Goal: Task Accomplishment & Management: Manage account settings

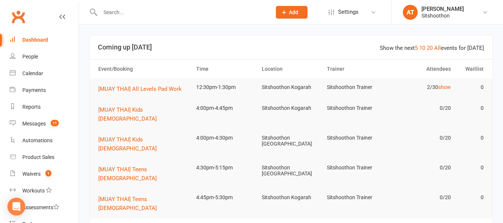
click at [133, 14] on input "text" at bounding box center [182, 12] width 168 height 10
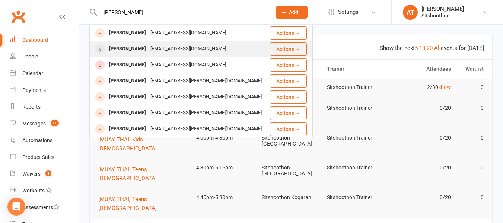
type input "[PERSON_NAME]"
click at [182, 44] on div "[EMAIL_ADDRESS][DOMAIN_NAME]" at bounding box center [188, 49] width 80 height 11
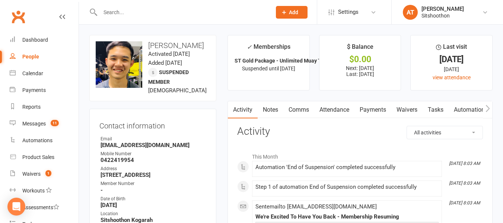
click at [371, 112] on link "Payments" at bounding box center [373, 109] width 37 height 17
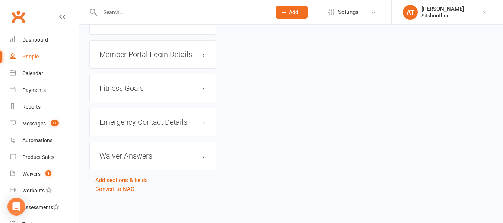
scroll to position [0, 15]
click at [251, 6] on div at bounding box center [177, 12] width 177 height 24
click at [229, 15] on input "text" at bounding box center [182, 12] width 168 height 10
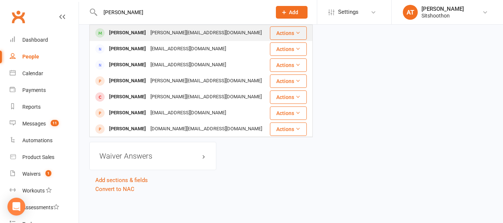
type input "[PERSON_NAME]"
click at [177, 35] on div "[PERSON_NAME][EMAIL_ADDRESS][DOMAIN_NAME]" at bounding box center [206, 33] width 116 height 11
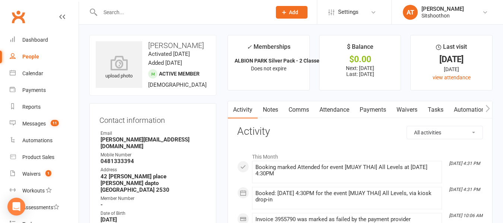
click at [373, 114] on link "Payments" at bounding box center [373, 109] width 37 height 17
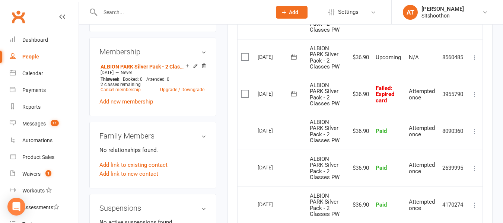
scroll to position [303, 0]
click at [477, 95] on icon at bounding box center [474, 94] width 7 height 7
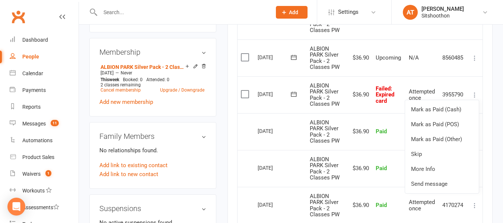
click at [420, 68] on td "N/A" at bounding box center [423, 57] width 34 height 37
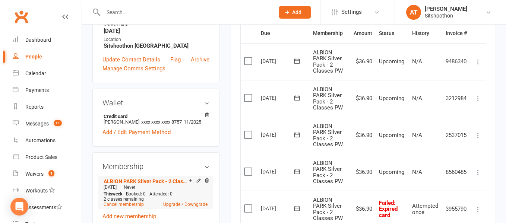
scroll to position [189, 0]
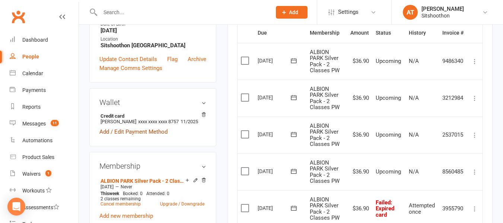
click at [136, 127] on link "Add / Edit Payment Method" at bounding box center [133, 131] width 68 height 9
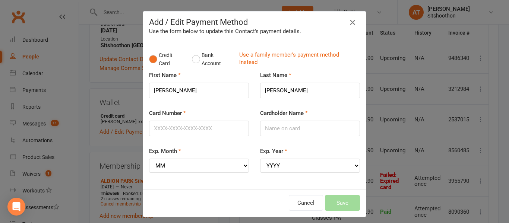
click at [354, 25] on icon "button" at bounding box center [352, 22] width 9 height 9
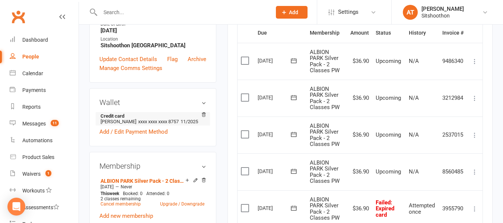
click at [162, 119] on span "xxxx xxxx xxxx 8757" at bounding box center [158, 122] width 41 height 6
click at [203, 98] on h3 "Wallet" at bounding box center [152, 102] width 107 height 8
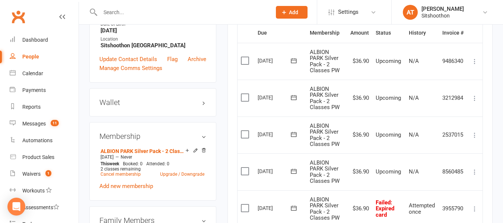
click at [203, 98] on h3 "Wallet" at bounding box center [152, 102] width 107 height 8
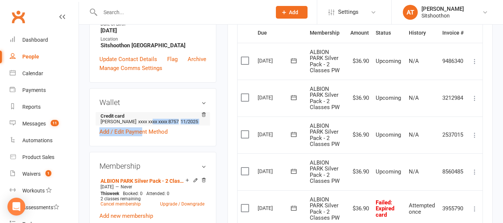
click at [143, 114] on div "Credit card [PERSON_NAME] xxxx xxxx xxxx 8757 11/2025 Add / Edit Payment Method" at bounding box center [152, 124] width 107 height 24
click at [143, 114] on li "Credit card [PERSON_NAME] xxxx xxxx xxxx 8757 11/2025" at bounding box center [152, 118] width 107 height 13
click at [140, 127] on link "Add / Edit Payment Method" at bounding box center [133, 131] width 68 height 9
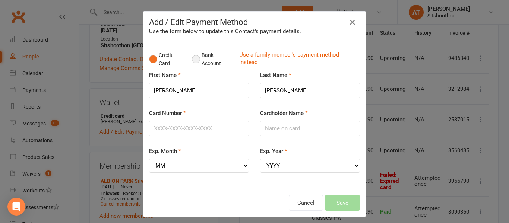
click at [199, 58] on button "Bank Account" at bounding box center [212, 59] width 41 height 23
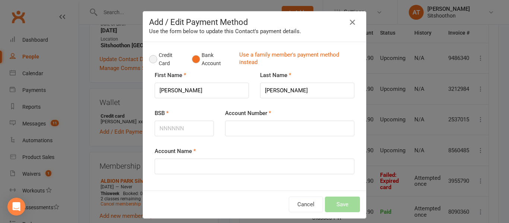
click at [155, 56] on button "Credit Card" at bounding box center [166, 59] width 35 height 23
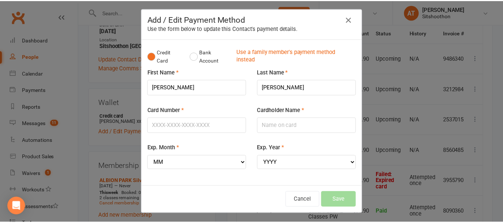
scroll to position [0, 0]
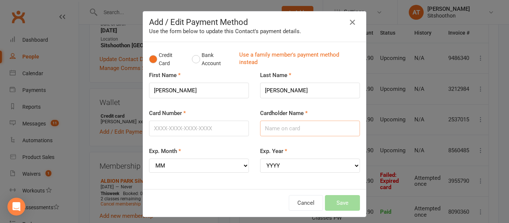
click at [284, 129] on input "Cardholder Name" at bounding box center [310, 129] width 100 height 16
type input "[PERSON_NAME]"
click at [197, 132] on input "Card Number" at bounding box center [199, 129] width 100 height 16
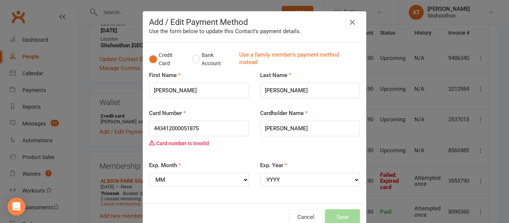
click at [204, 114] on div "Card Number 443412000051875 Card number is invalid" at bounding box center [199, 130] width 100 height 42
click at [208, 134] on input "443412000051875" at bounding box center [199, 129] width 100 height 16
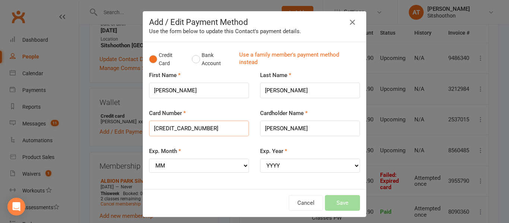
type input "[CREDIT_CARD_NUMBER]"
click at [167, 167] on select "MM 01 02 03 04 05 06 07 08 09 10 11 12" at bounding box center [199, 166] width 100 height 14
select select "11"
click at [149, 159] on select "MM 01 02 03 04 05 06 07 08 09 10 11 12" at bounding box center [199, 166] width 100 height 14
click at [323, 167] on select "YYYY 2025 2026 2027 2028 2029 2030 2031 2032 2033 2034" at bounding box center [310, 166] width 100 height 14
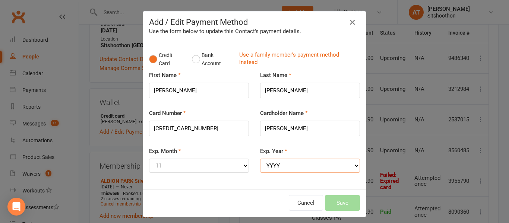
select select "2025"
click at [260, 159] on select "YYYY 2025 2026 2027 2028 2029 2030 2031 2032 2033 2034" at bounding box center [310, 166] width 100 height 14
click at [338, 207] on button "Save" at bounding box center [342, 203] width 35 height 16
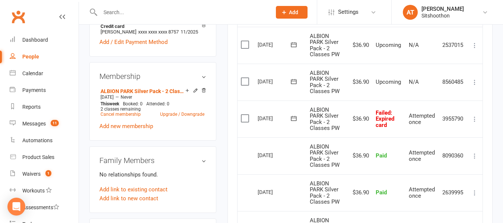
scroll to position [279, 0]
click at [385, 125] on span ": Expired card" at bounding box center [385, 118] width 19 height 19
click at [476, 122] on icon at bounding box center [474, 118] width 7 height 7
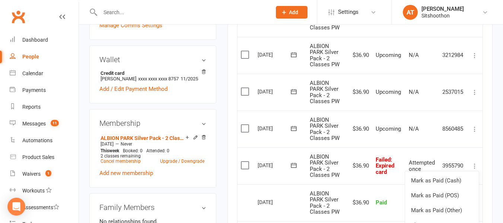
scroll to position [264, 0]
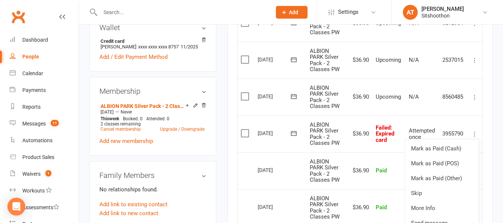
click at [385, 126] on span "Failed : Expired card" at bounding box center [385, 133] width 19 height 19
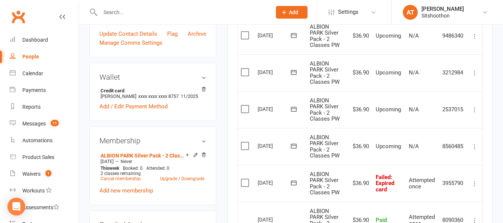
scroll to position [215, 0]
click at [245, 184] on label at bounding box center [246, 182] width 10 height 7
click at [245, 179] on input "checkbox" at bounding box center [243, 179] width 5 height 0
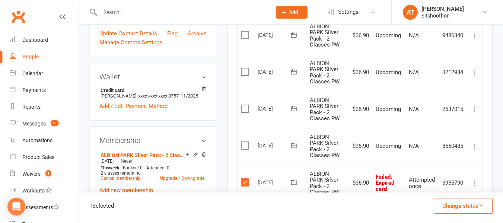
click at [245, 180] on label at bounding box center [246, 182] width 10 height 7
click at [245, 179] on input "checkbox" at bounding box center [243, 179] width 5 height 0
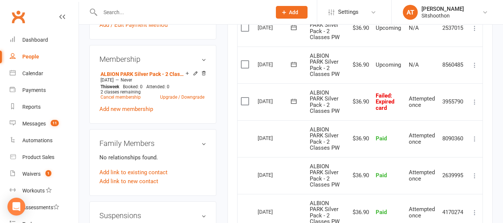
scroll to position [297, 0]
click at [474, 101] on icon at bounding box center [474, 101] width 7 height 7
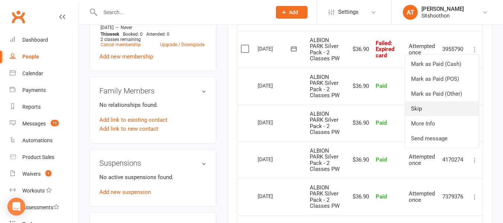
scroll to position [351, 0]
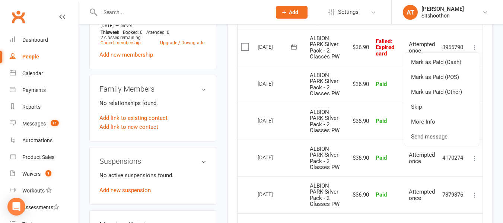
click at [352, 73] on td "$36.90" at bounding box center [359, 84] width 25 height 37
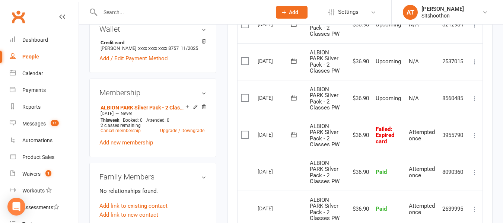
scroll to position [263, 0]
click at [166, 15] on input "text" at bounding box center [182, 12] width 168 height 10
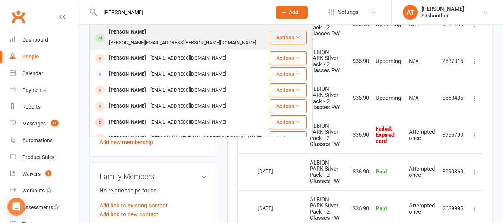
type input "[PERSON_NAME]"
click at [166, 38] on div "[PERSON_NAME][EMAIL_ADDRESS][PERSON_NAME][DOMAIN_NAME]" at bounding box center [183, 43] width 152 height 11
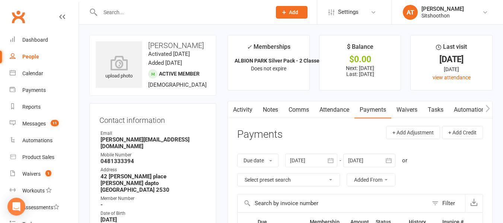
click at [136, 11] on input "text" at bounding box center [182, 12] width 168 height 10
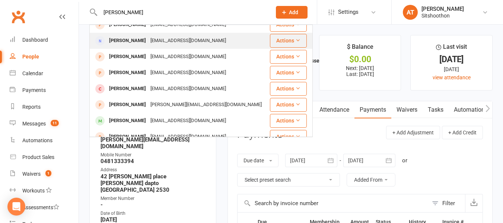
scroll to position [34, 0]
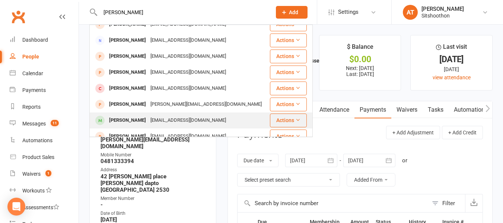
type input "[PERSON_NAME]"
click at [183, 117] on div "[EMAIL_ADDRESS][DOMAIN_NAME]" at bounding box center [188, 120] width 80 height 11
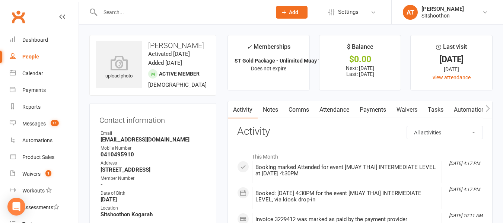
click at [172, 12] on input "text" at bounding box center [182, 12] width 168 height 10
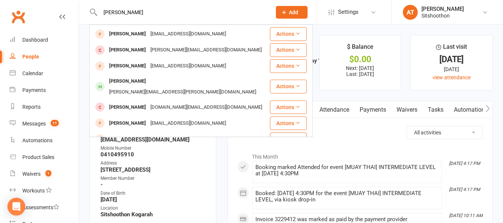
scroll to position [201, 0]
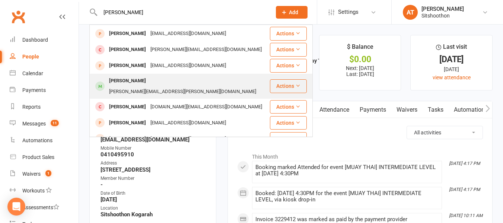
type input "[PERSON_NAME]"
click at [152, 86] on div "[PERSON_NAME][EMAIL_ADDRESS][PERSON_NAME][DOMAIN_NAME]" at bounding box center [183, 91] width 152 height 11
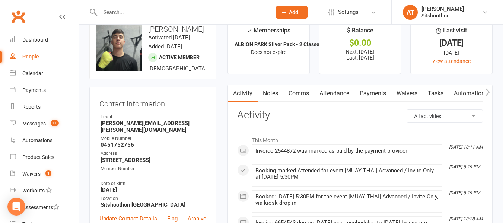
scroll to position [17, 0]
click at [128, 11] on input "text" at bounding box center [182, 12] width 168 height 10
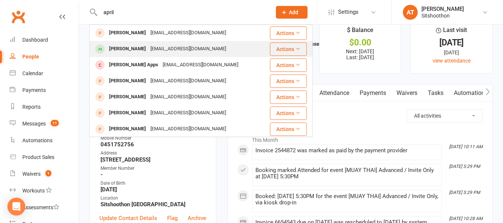
type input "april"
click at [164, 48] on div "[EMAIL_ADDRESS][DOMAIN_NAME]" at bounding box center [188, 49] width 80 height 11
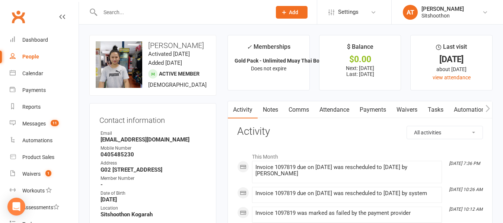
click at [122, 16] on input "text" at bounding box center [182, 12] width 168 height 10
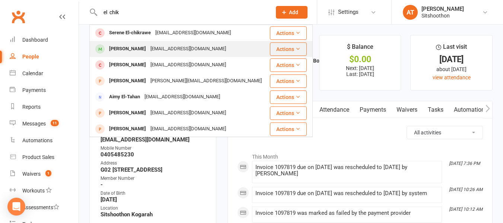
type input "el chik"
click at [148, 53] on div "[PERSON_NAME]" at bounding box center [127, 49] width 41 height 11
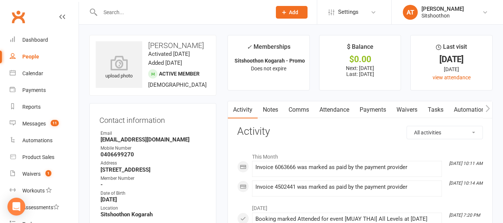
click at [131, 15] on input "text" at bounding box center [182, 12] width 168 height 10
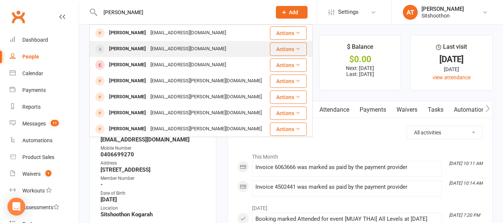
type input "[PERSON_NAME]"
click at [172, 47] on div "[EMAIL_ADDRESS][DOMAIN_NAME]" at bounding box center [188, 49] width 80 height 11
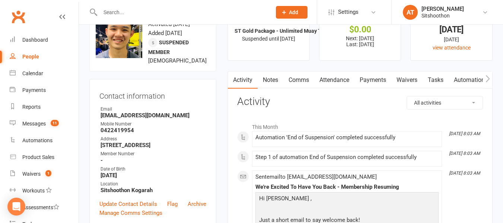
scroll to position [60, 0]
